Goal: Information Seeking & Learning: Learn about a topic

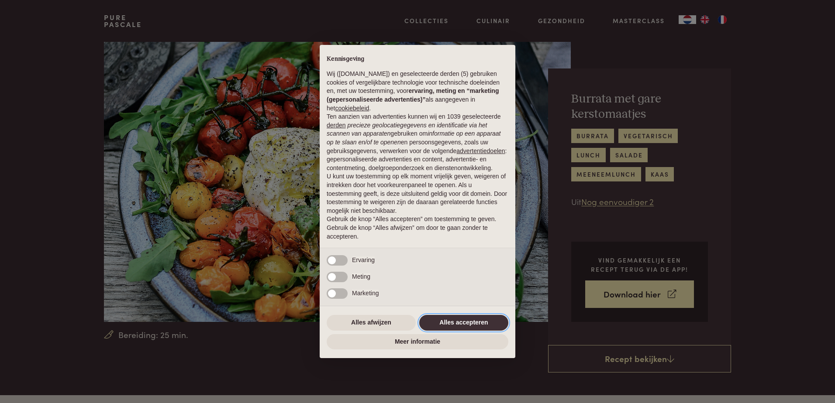
click at [450, 324] on button "Alles accepteren" at bounding box center [463, 323] width 89 height 16
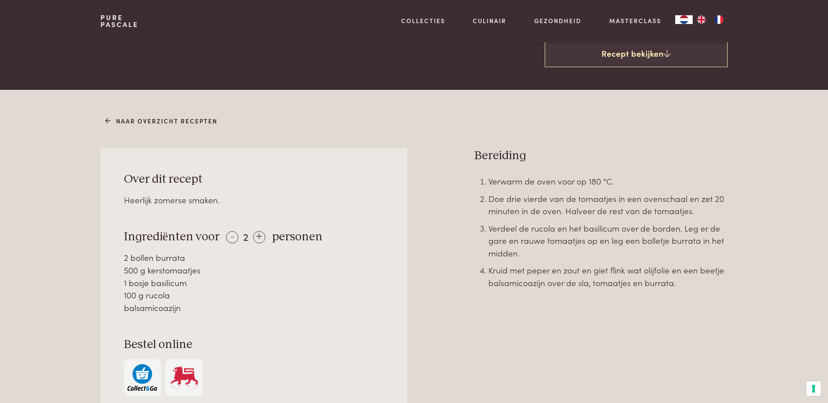
scroll to position [349, 0]
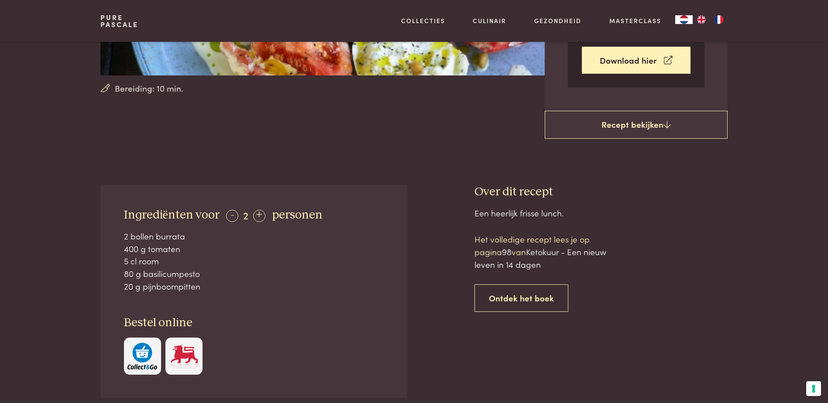
scroll to position [262, 0]
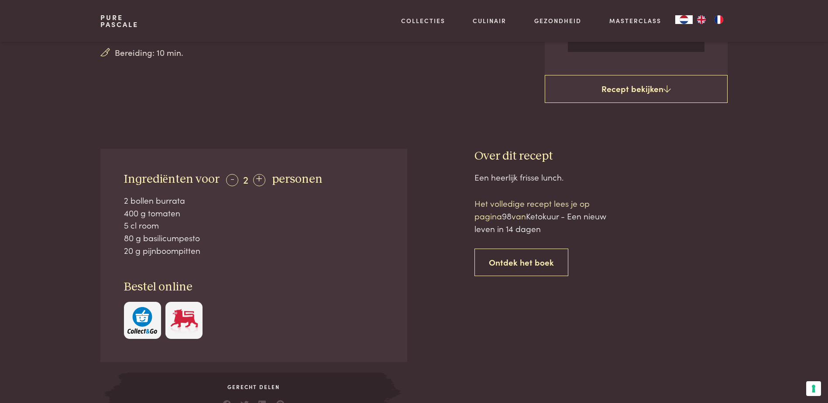
scroll to position [306, 0]
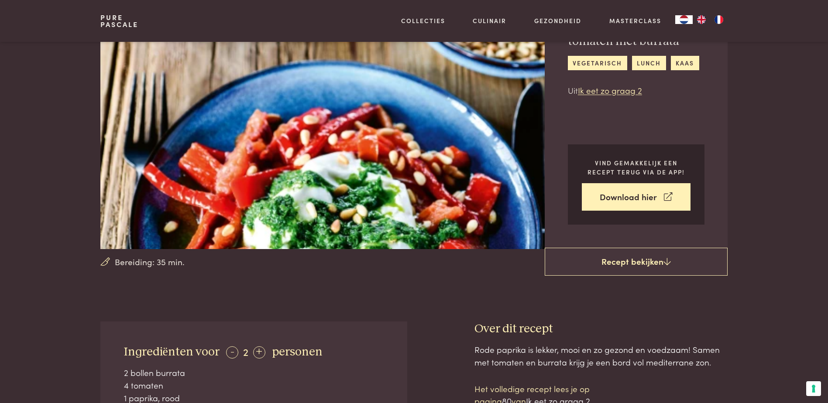
scroll to position [218, 0]
